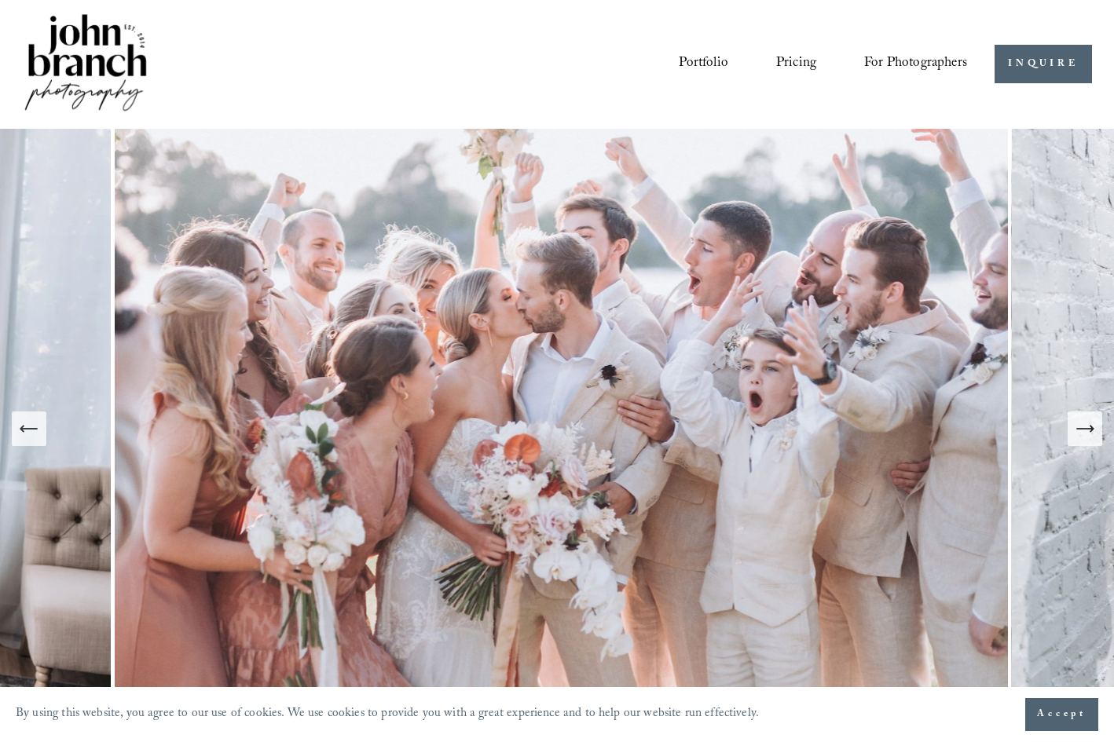
click at [776, 58] on link "Pricing" at bounding box center [796, 64] width 40 height 30
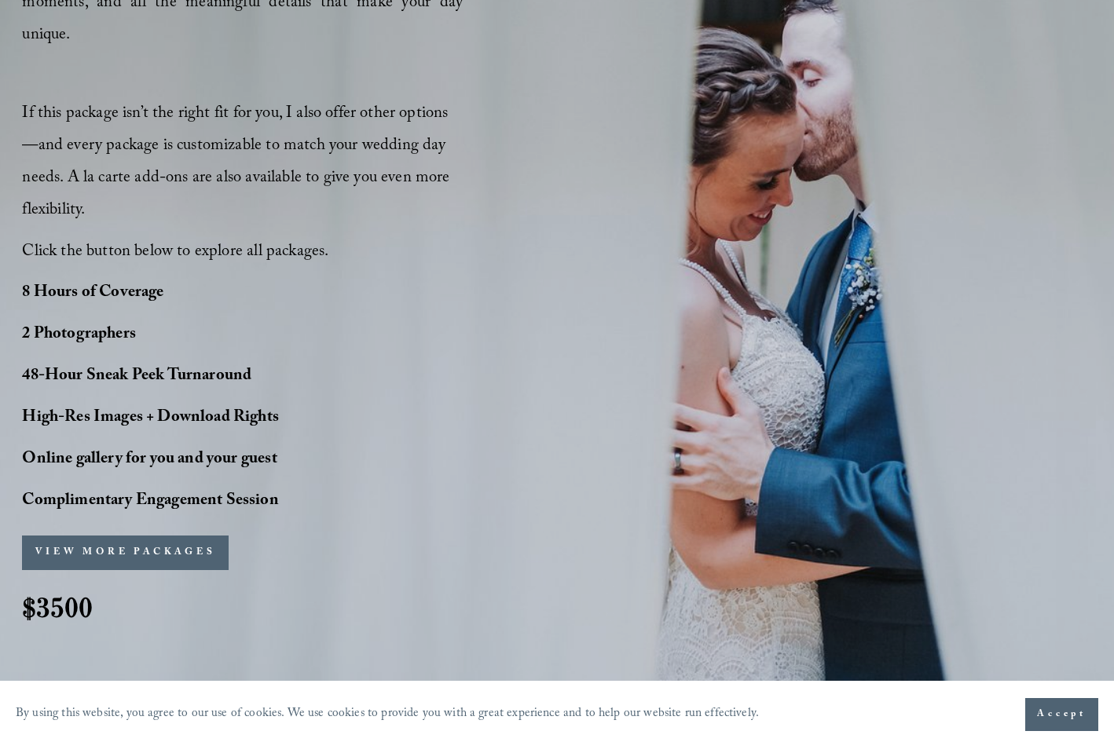
scroll to position [1329, 0]
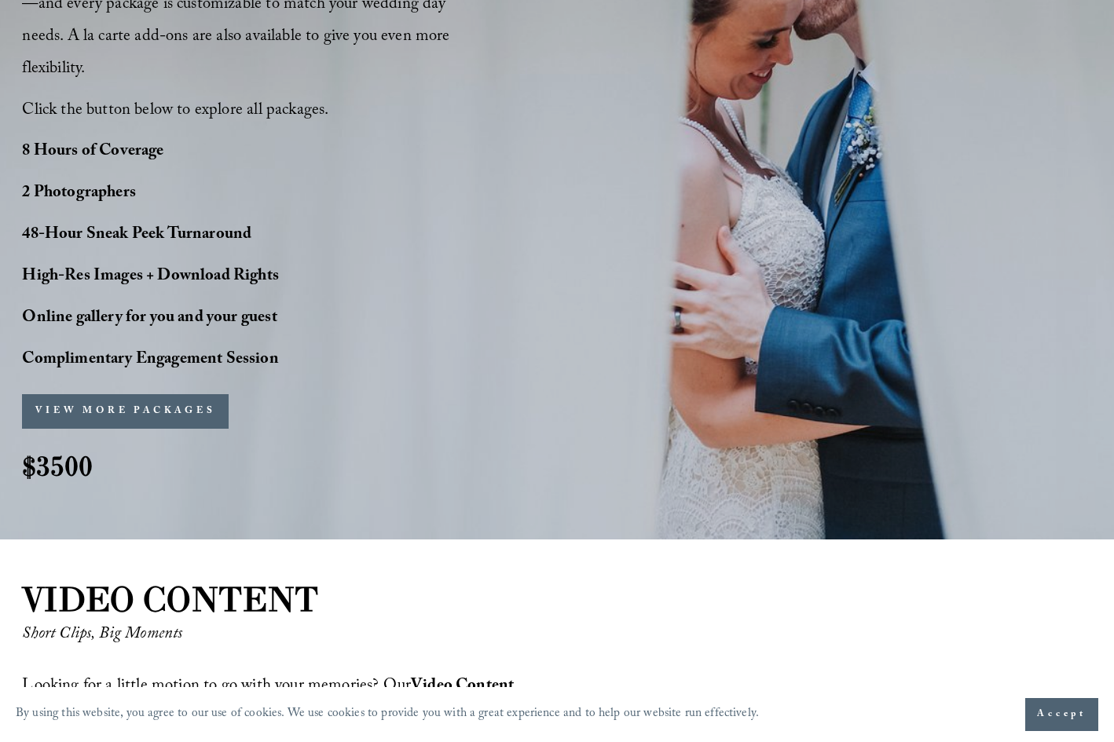
drag, startPoint x: 148, startPoint y: 421, endPoint x: 174, endPoint y: 412, distance: 28.3
click at [148, 421] on button "VIEW MORE PACKAGES" at bounding box center [125, 411] width 207 height 35
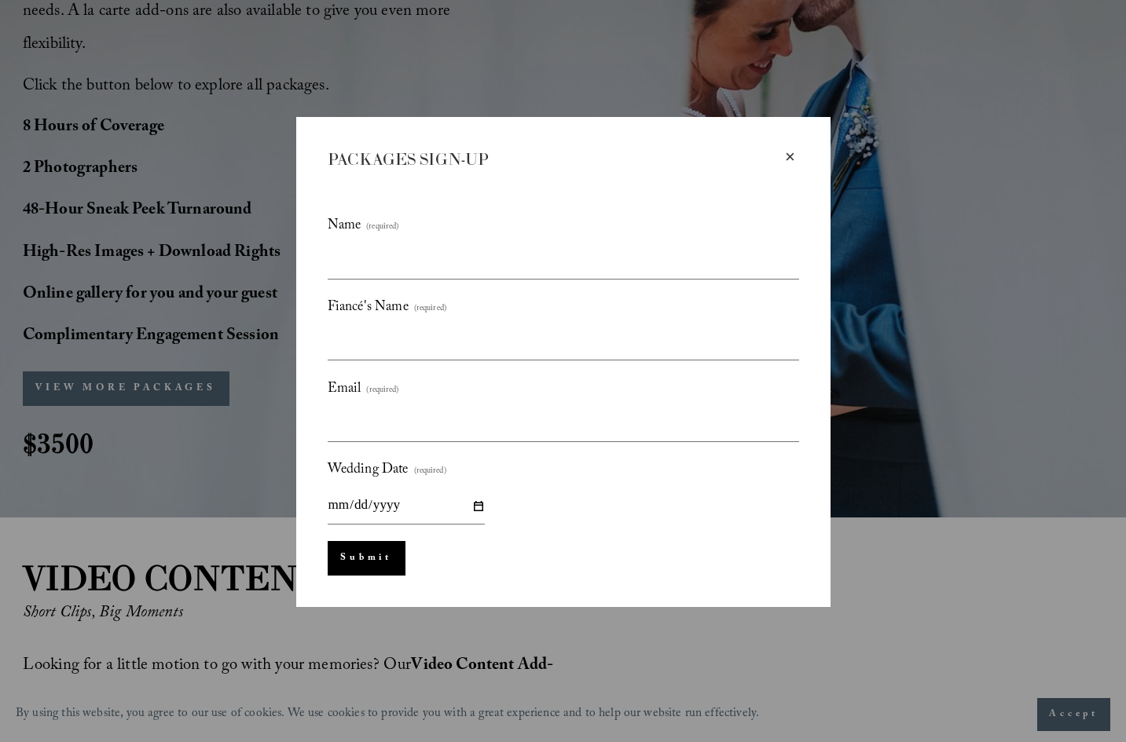
click at [790, 153] on div "×" at bounding box center [790, 156] width 17 height 17
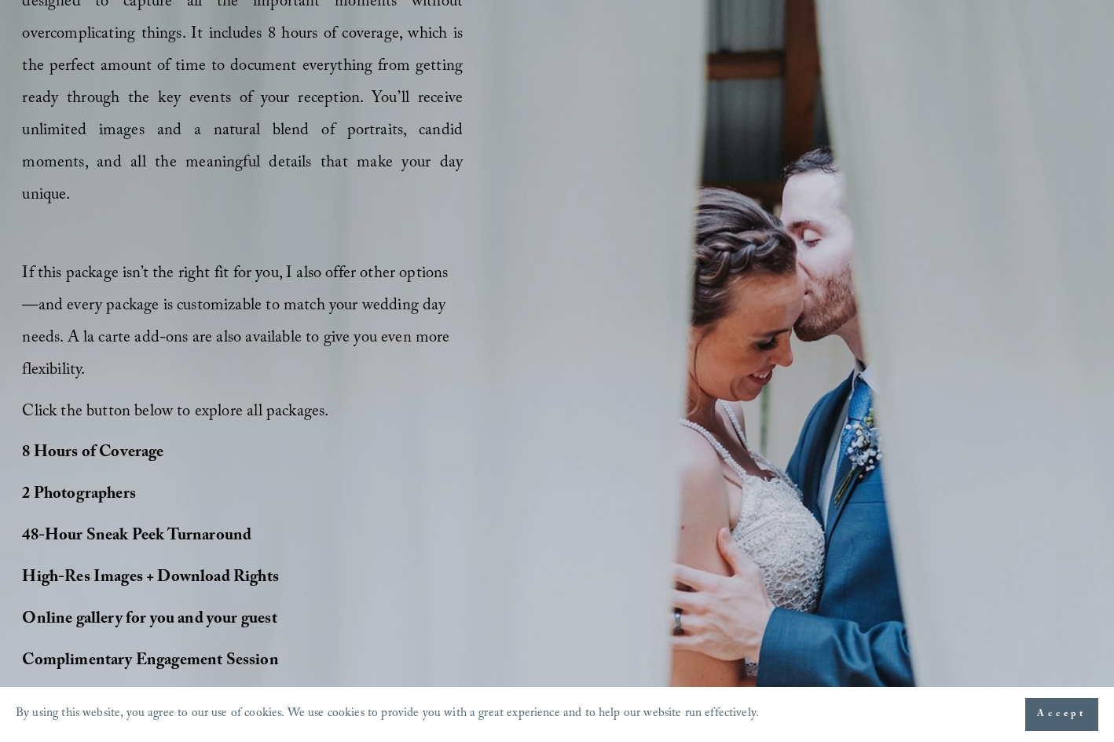
scroll to position [899, 0]
